Goal: Register for event/course

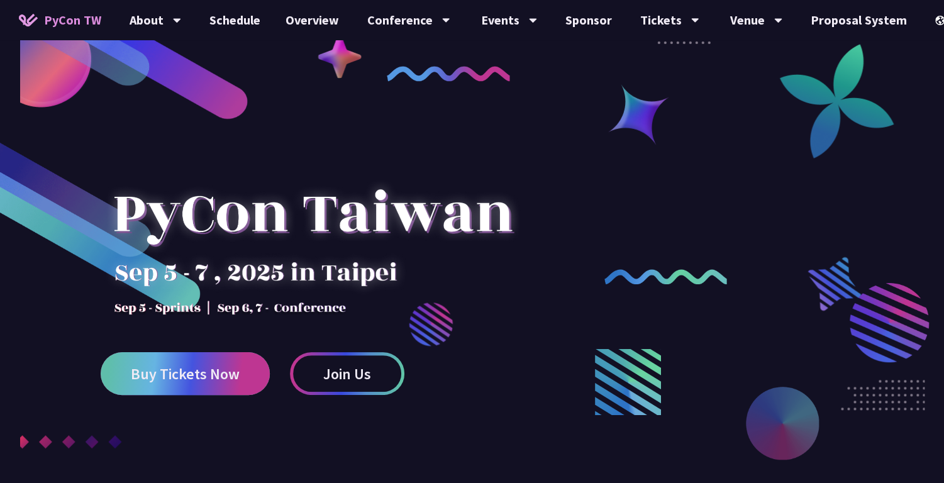
click at [205, 373] on span "Buy Tickets Now" at bounding box center [185, 374] width 109 height 16
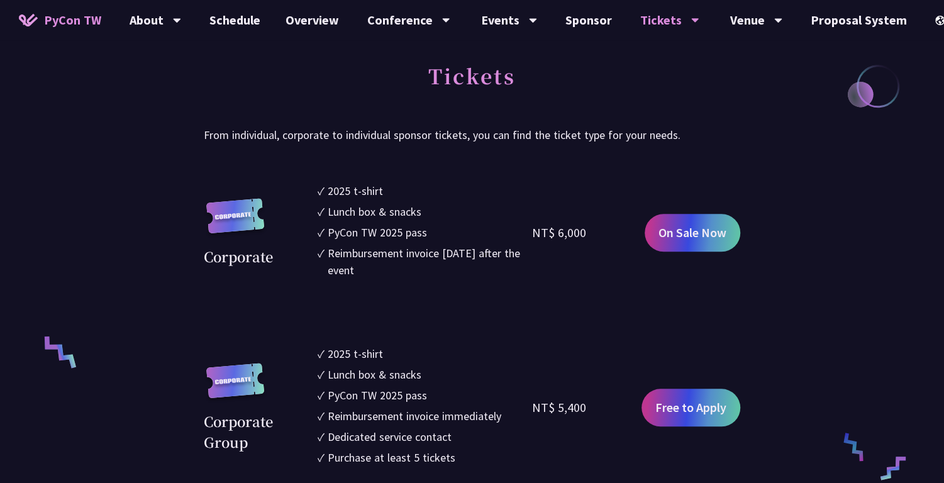
scroll to position [838, 0]
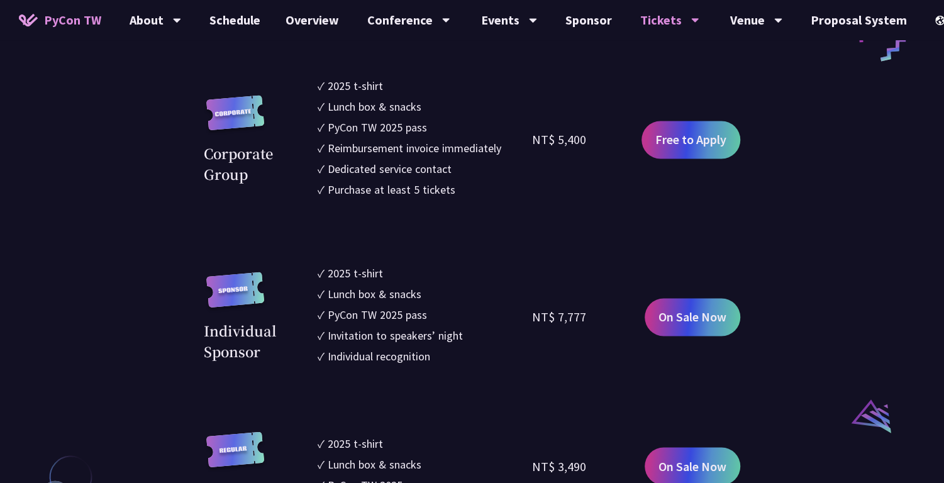
scroll to position [1258, 0]
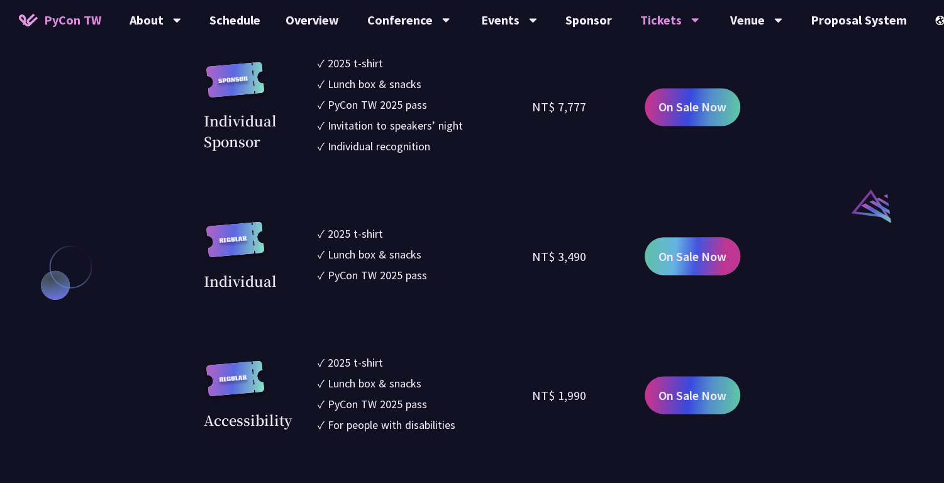
click at [670, 265] on link "On Sale Now" at bounding box center [693, 256] width 96 height 38
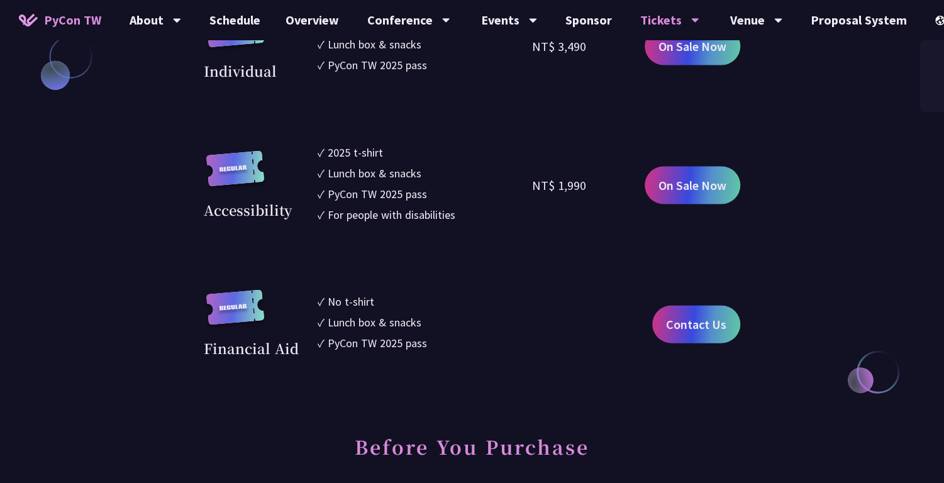
click at [935, 31] on div "EN" at bounding box center [958, 20] width 46 height 40
click at [933, 93] on div "中文" at bounding box center [957, 94] width 75 height 30
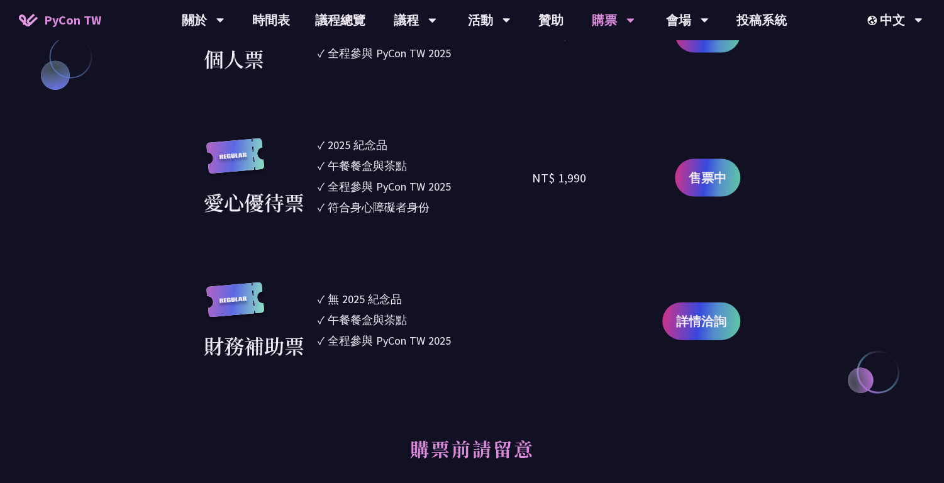
scroll to position [1258, 0]
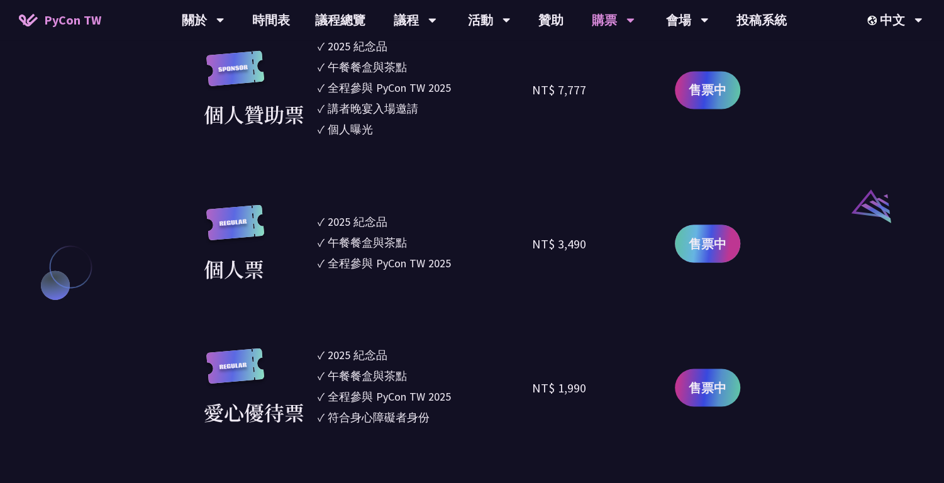
click at [713, 238] on span "售票中" at bounding box center [708, 243] width 38 height 19
